Goal: Task Accomplishment & Management: Use online tool/utility

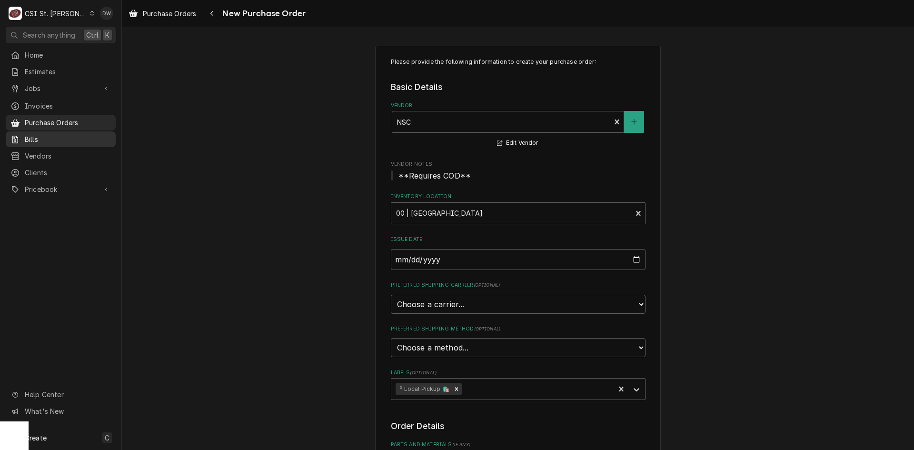
scroll to position [130, 0]
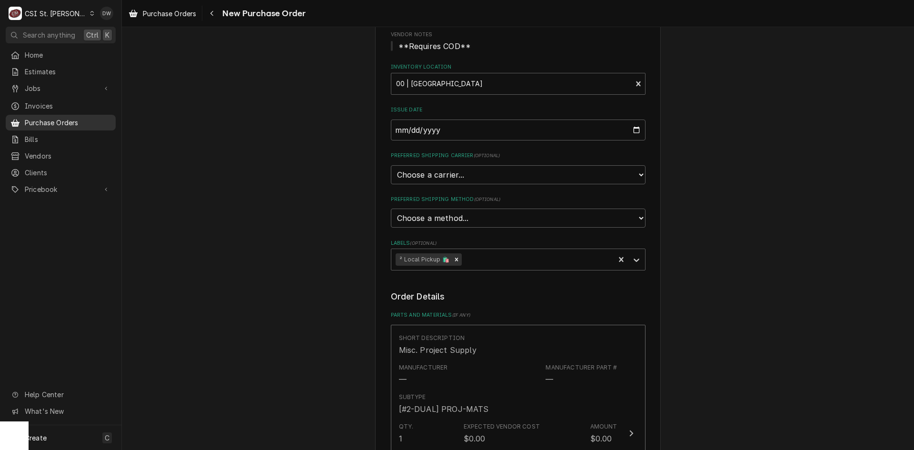
click at [34, 121] on span "Purchase Orders" at bounding box center [68, 123] width 86 height 10
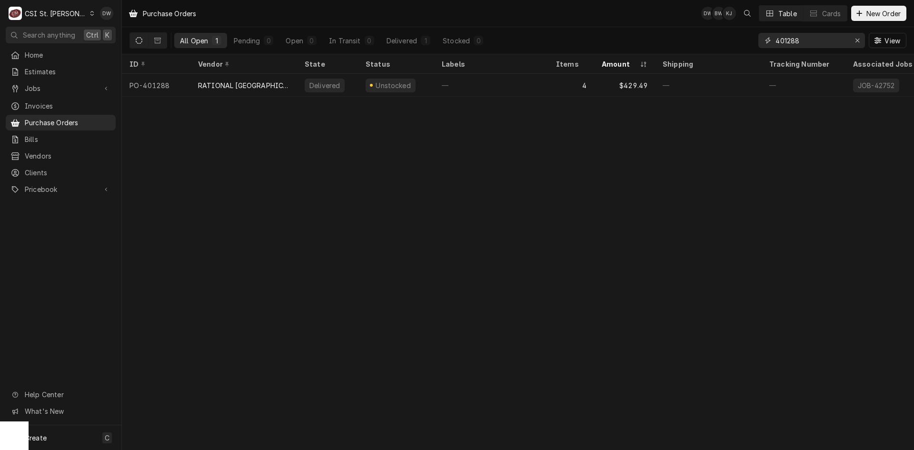
drag, startPoint x: 804, startPoint y: 40, endPoint x: 751, endPoint y: 47, distance: 53.4
click at [751, 47] on div "All Open 1 Pending 0 Open 0 In Transit 0 Delivered 1 Stocked 0 401288 View" at bounding box center [518, 40] width 777 height 27
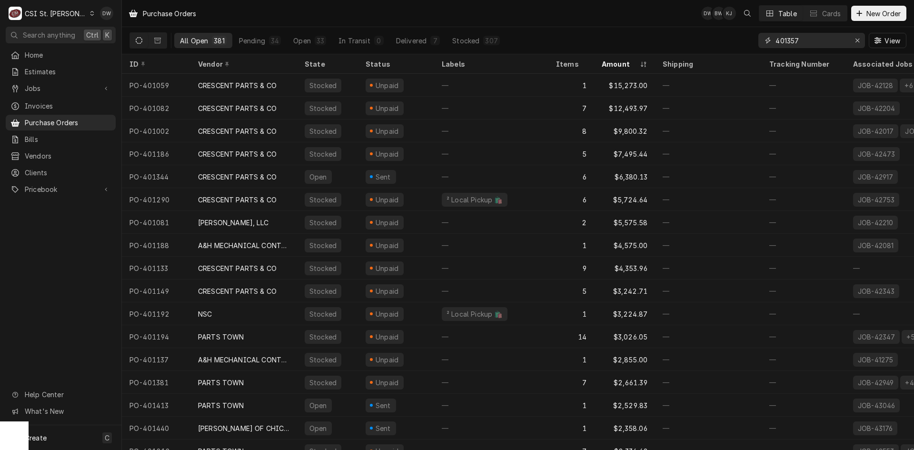
type input "401357"
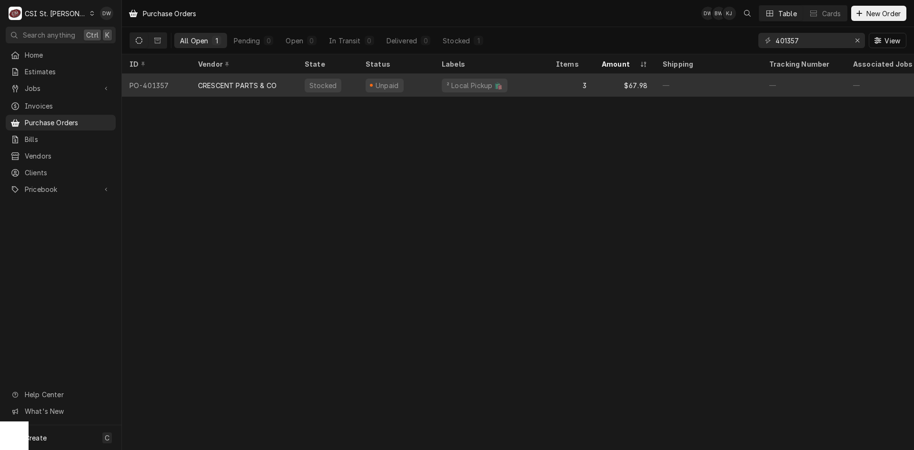
click at [220, 84] on div "CRESCENT PARTS & CO" at bounding box center [237, 85] width 79 height 10
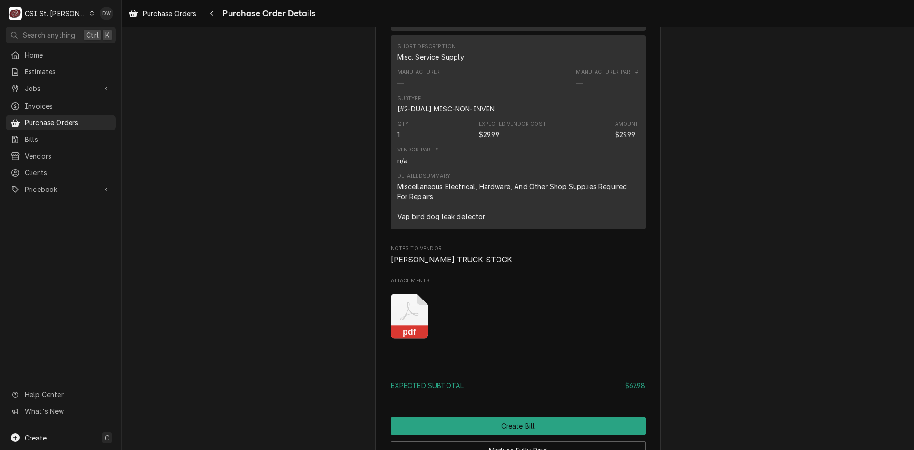
scroll to position [1119, 0]
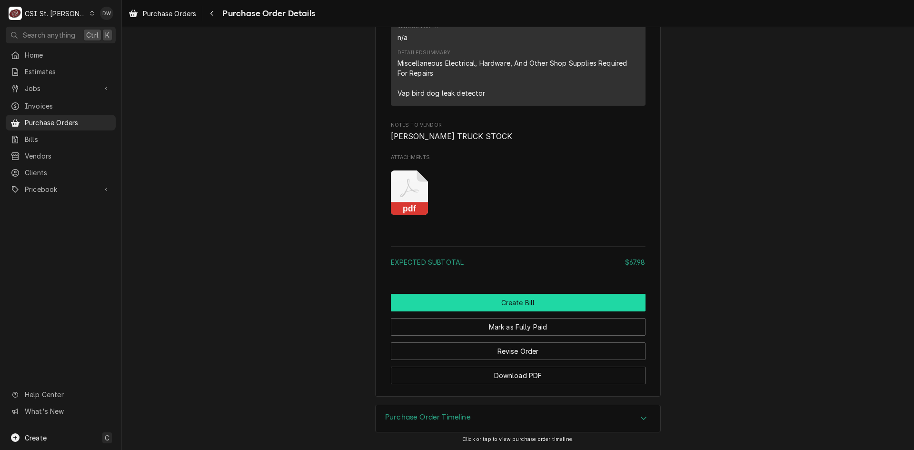
click at [535, 299] on button "Create Bill" at bounding box center [518, 303] width 255 height 18
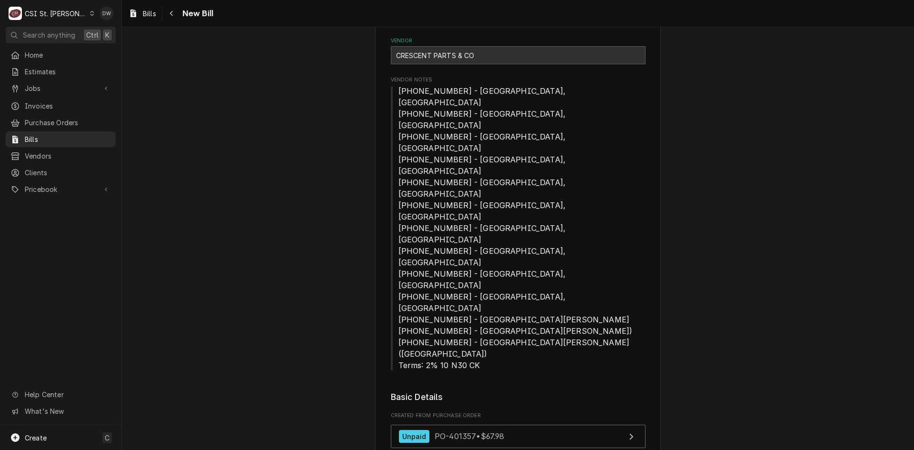
scroll to position [238, 0]
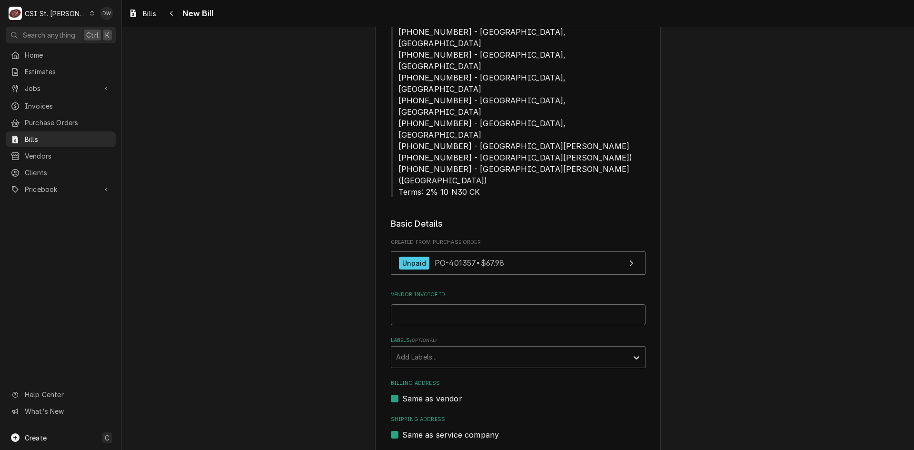
click at [409, 304] on input "Vendor Invoice ID" at bounding box center [518, 314] width 255 height 21
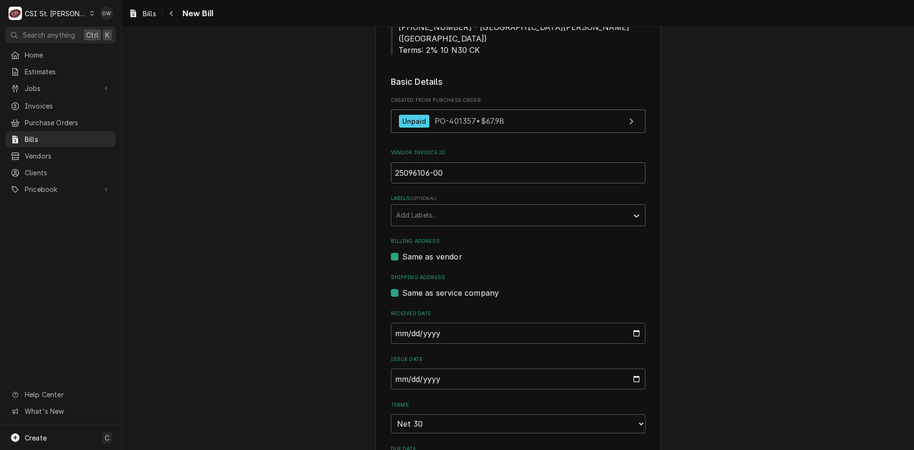
scroll to position [381, 0]
type input "25096106-00"
click at [392, 322] on input "2025-10-09" at bounding box center [518, 332] width 255 height 21
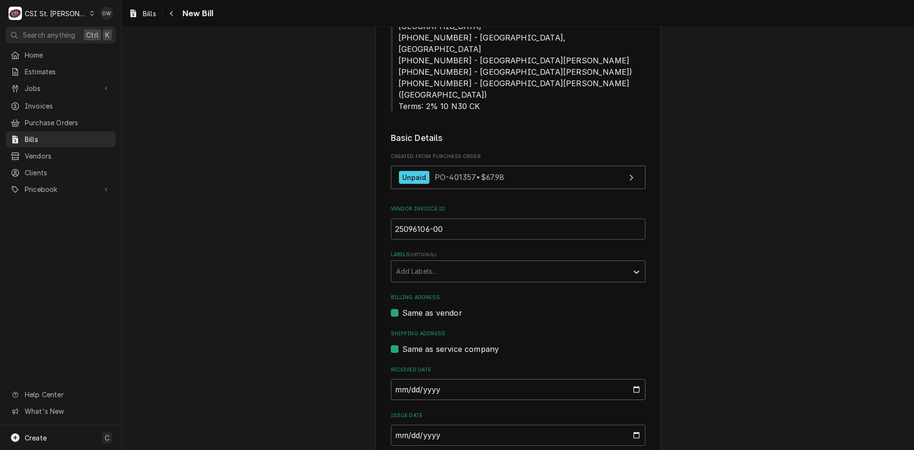
type input "2025-09-30"
drag, startPoint x: 394, startPoint y: 306, endPoint x: 390, endPoint y: 302, distance: 6.1
click at [394, 425] on input "2025-10-09" at bounding box center [518, 435] width 255 height 21
type input "2025-09-30"
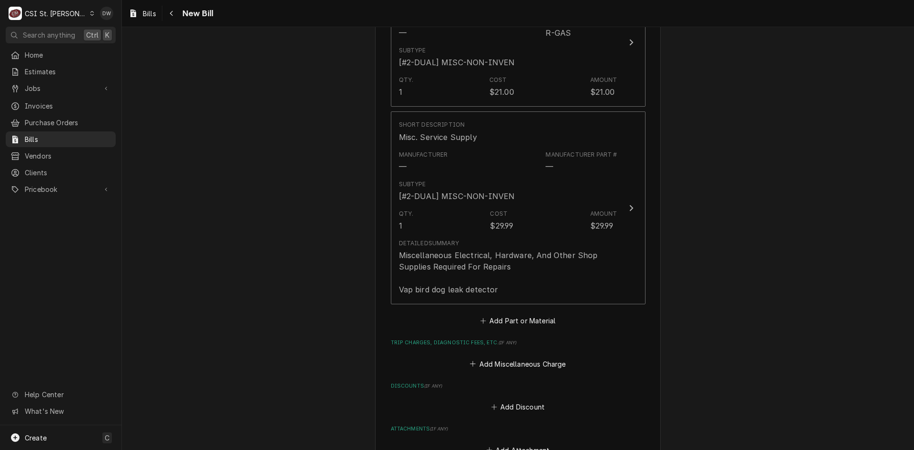
scroll to position [1126, 0]
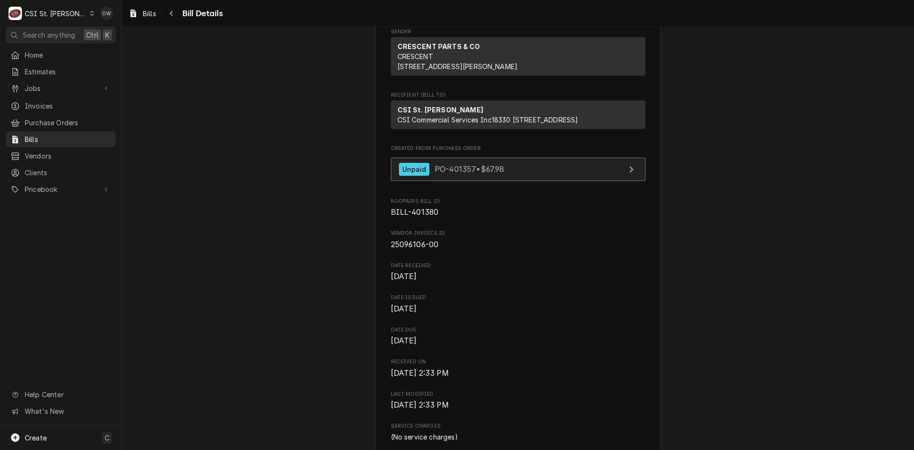
scroll to position [95, 0]
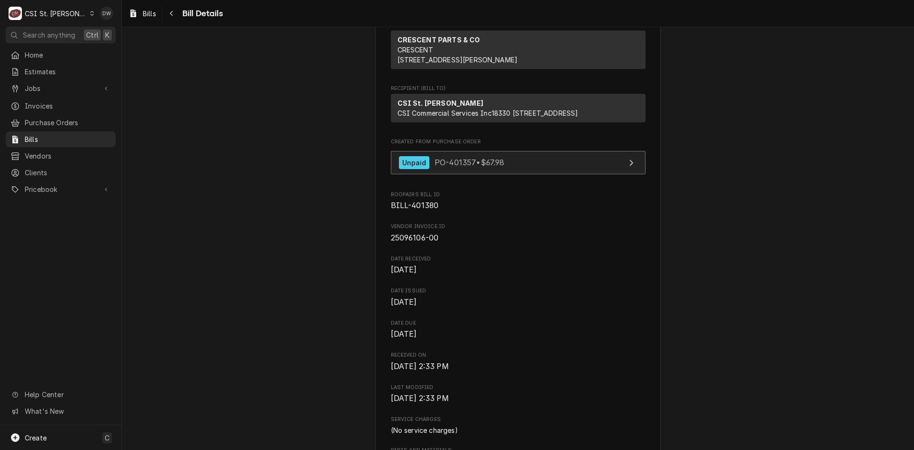
click at [445, 167] on span "PO-401357 • $67.98" at bounding box center [470, 163] width 70 height 10
